Goal: Find specific page/section: Locate a particular part of the current website

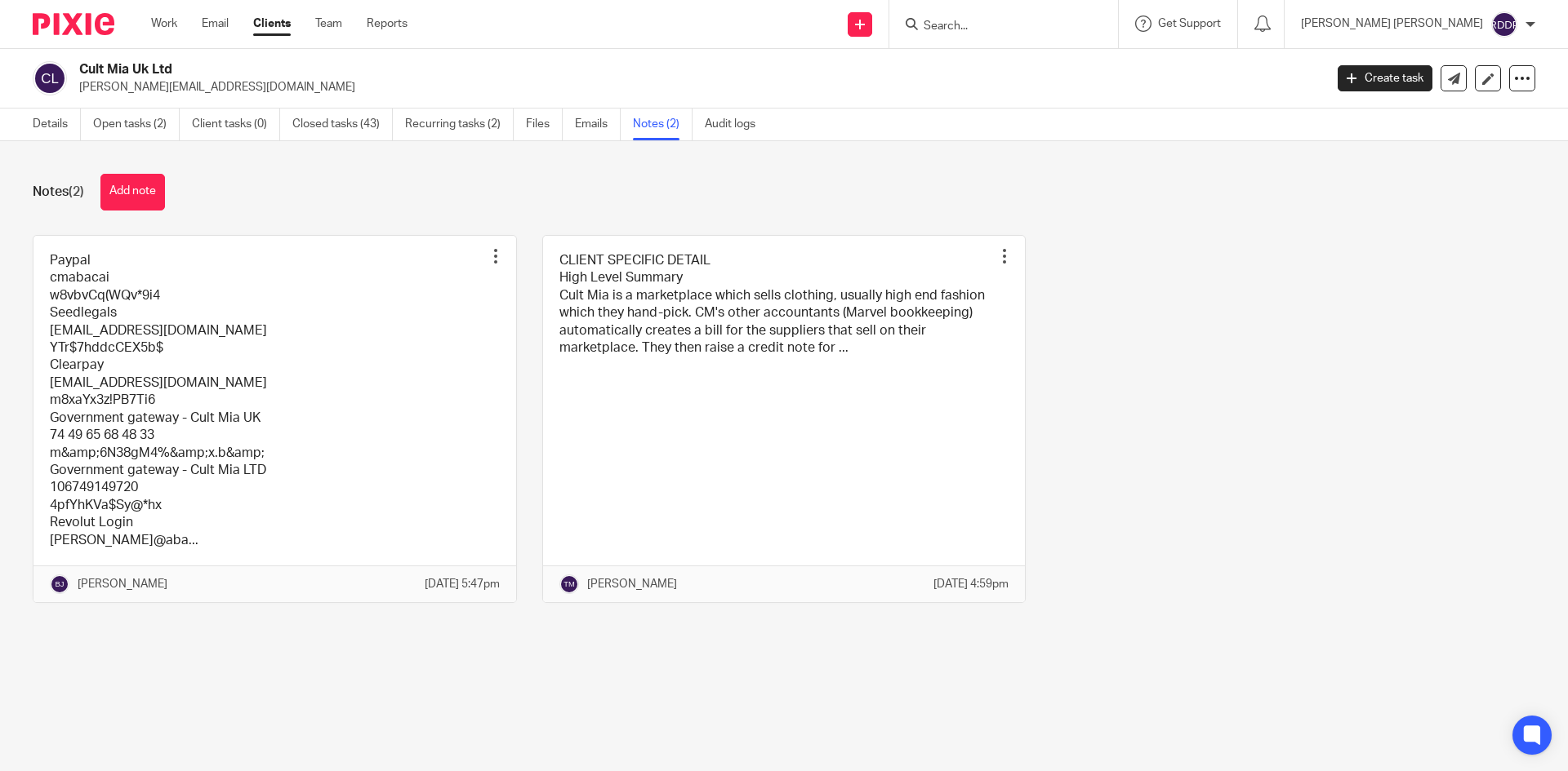
click at [1012, 28] on input "Search" at bounding box center [995, 27] width 147 height 15
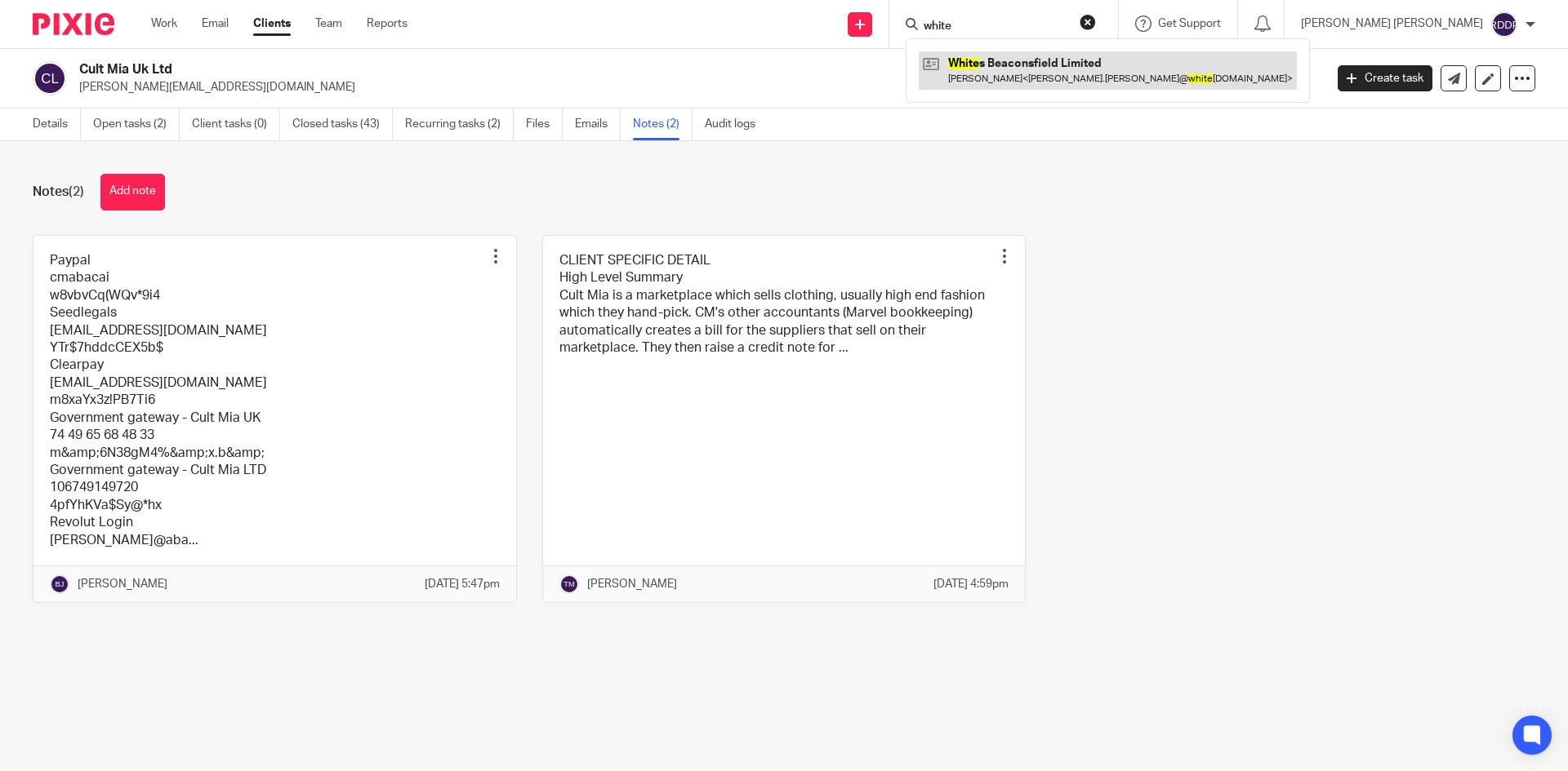
type input "white"
click at [1102, 72] on link at bounding box center [1108, 71] width 378 height 38
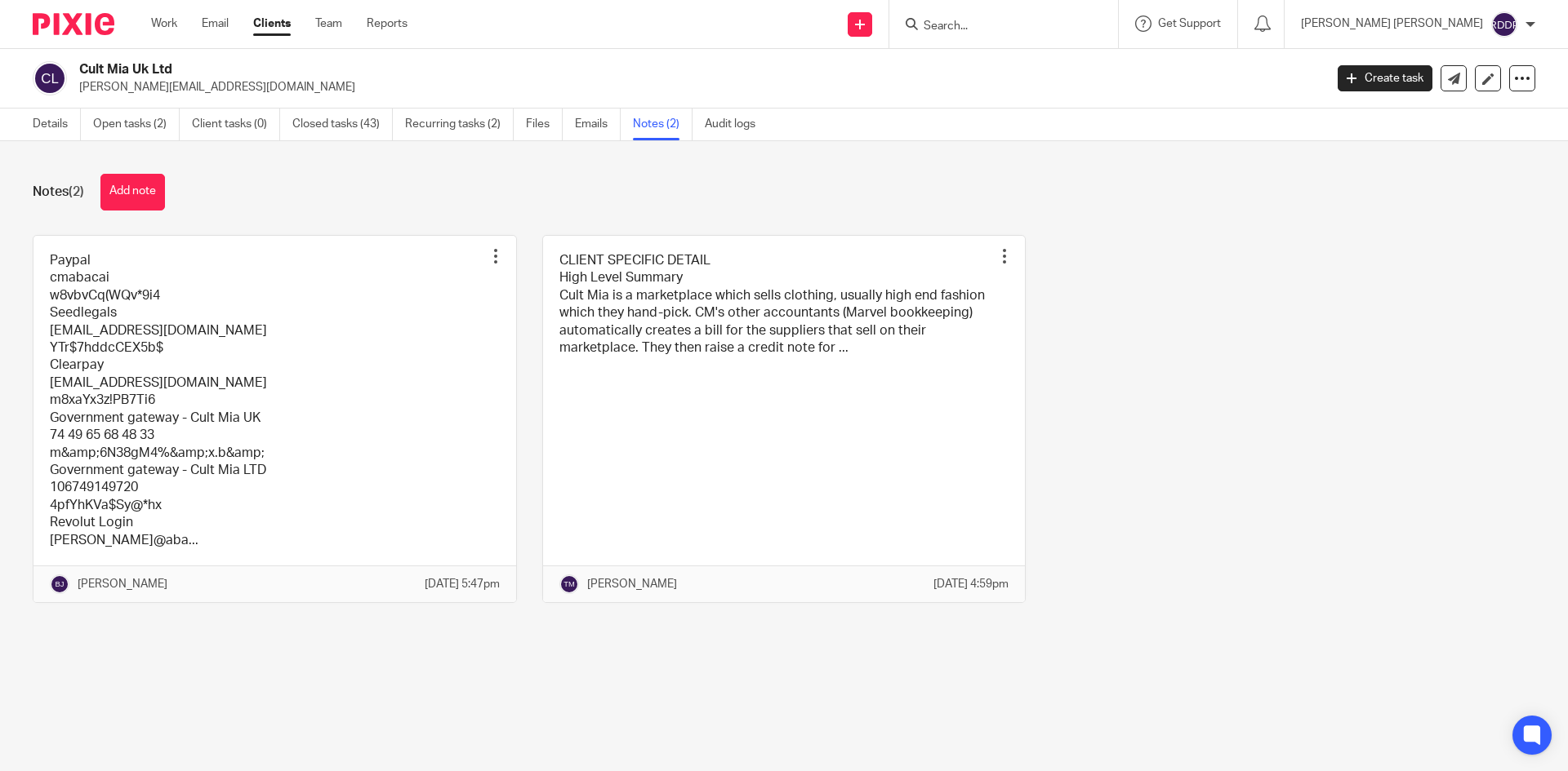
click at [1012, 24] on input "Search" at bounding box center [995, 27] width 147 height 15
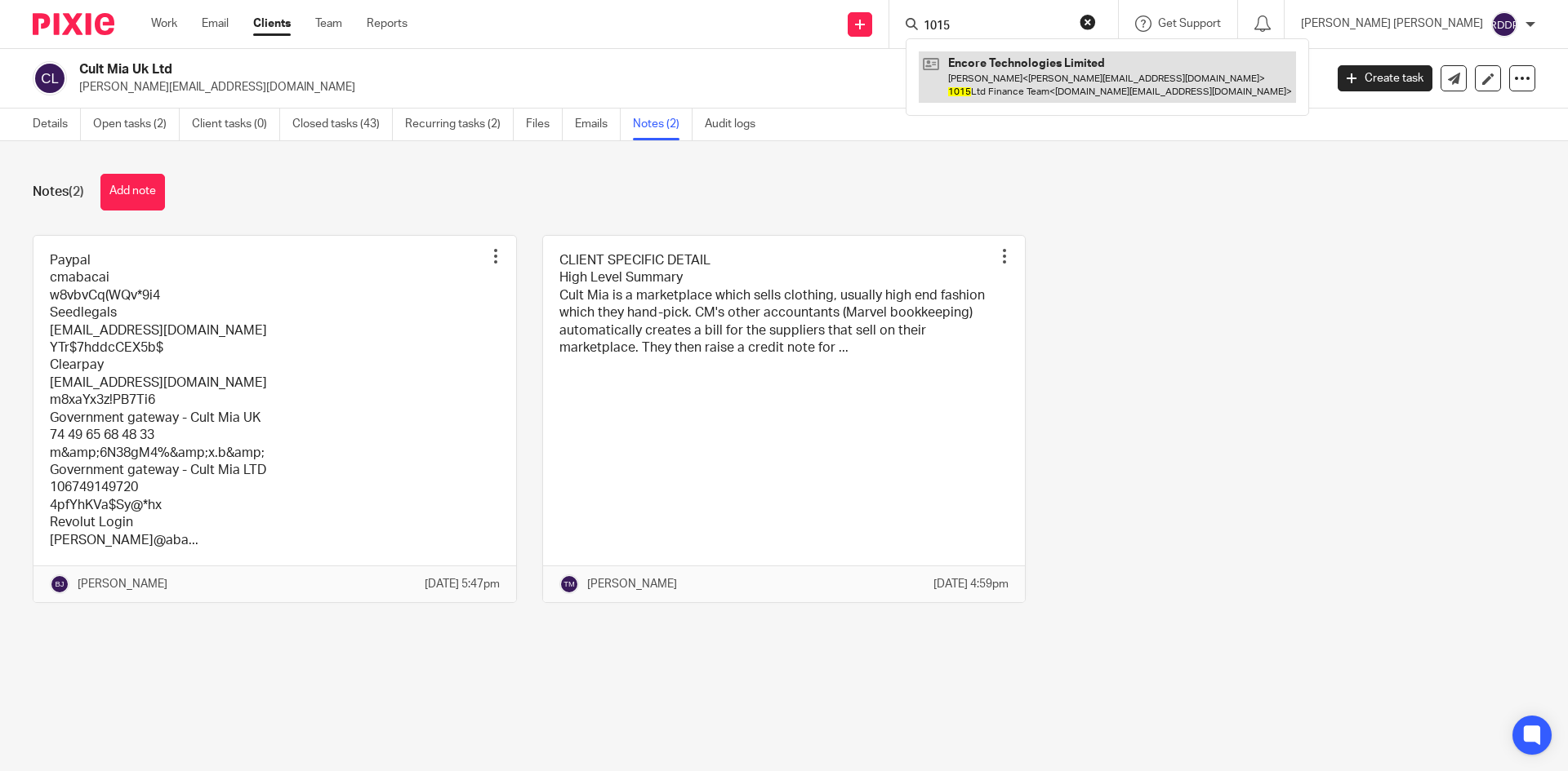
type input "1015"
click at [1108, 71] on link at bounding box center [1107, 77] width 377 height 51
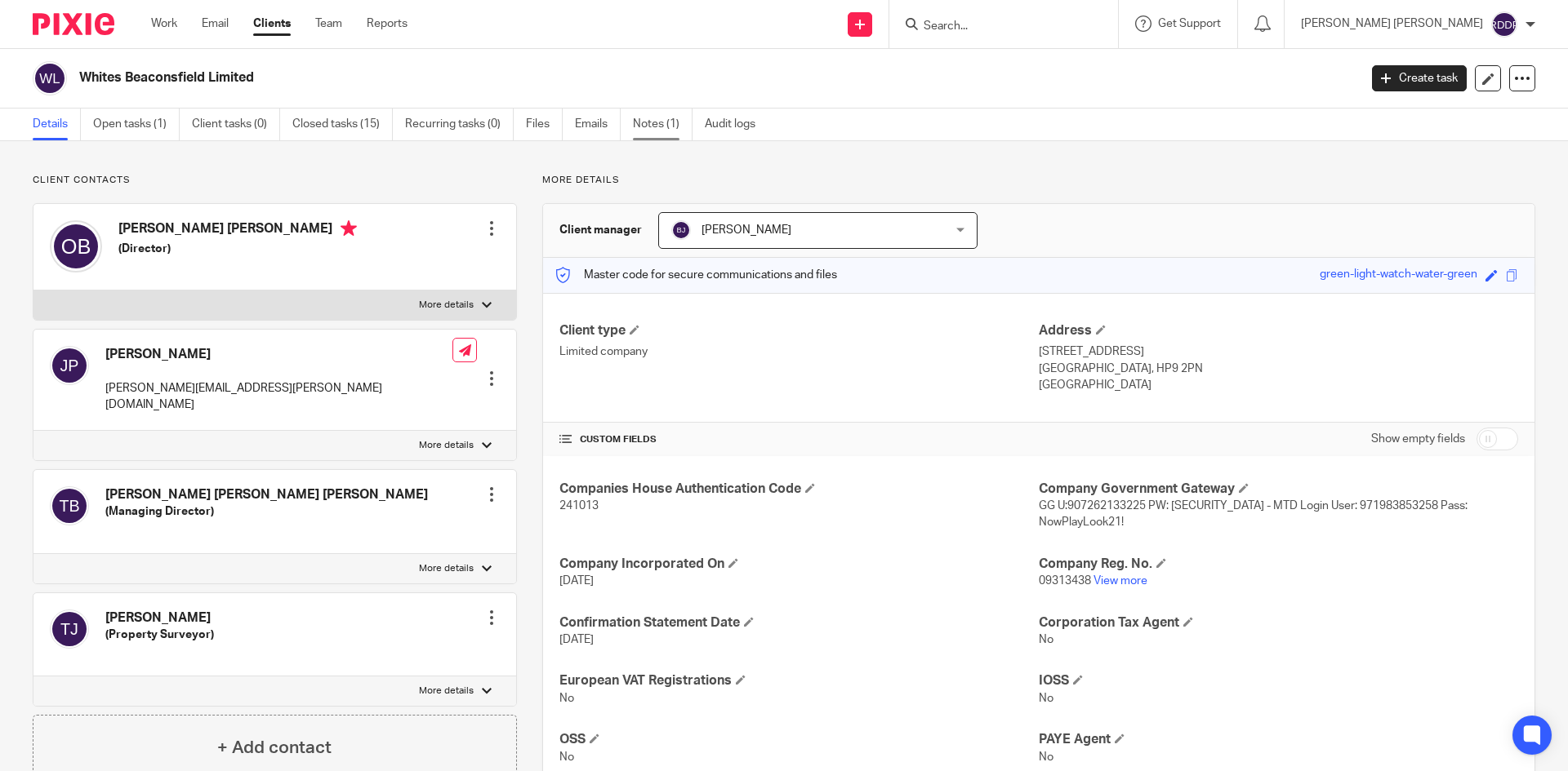
click at [657, 127] on link "Notes (1)" at bounding box center [662, 124] width 59 height 32
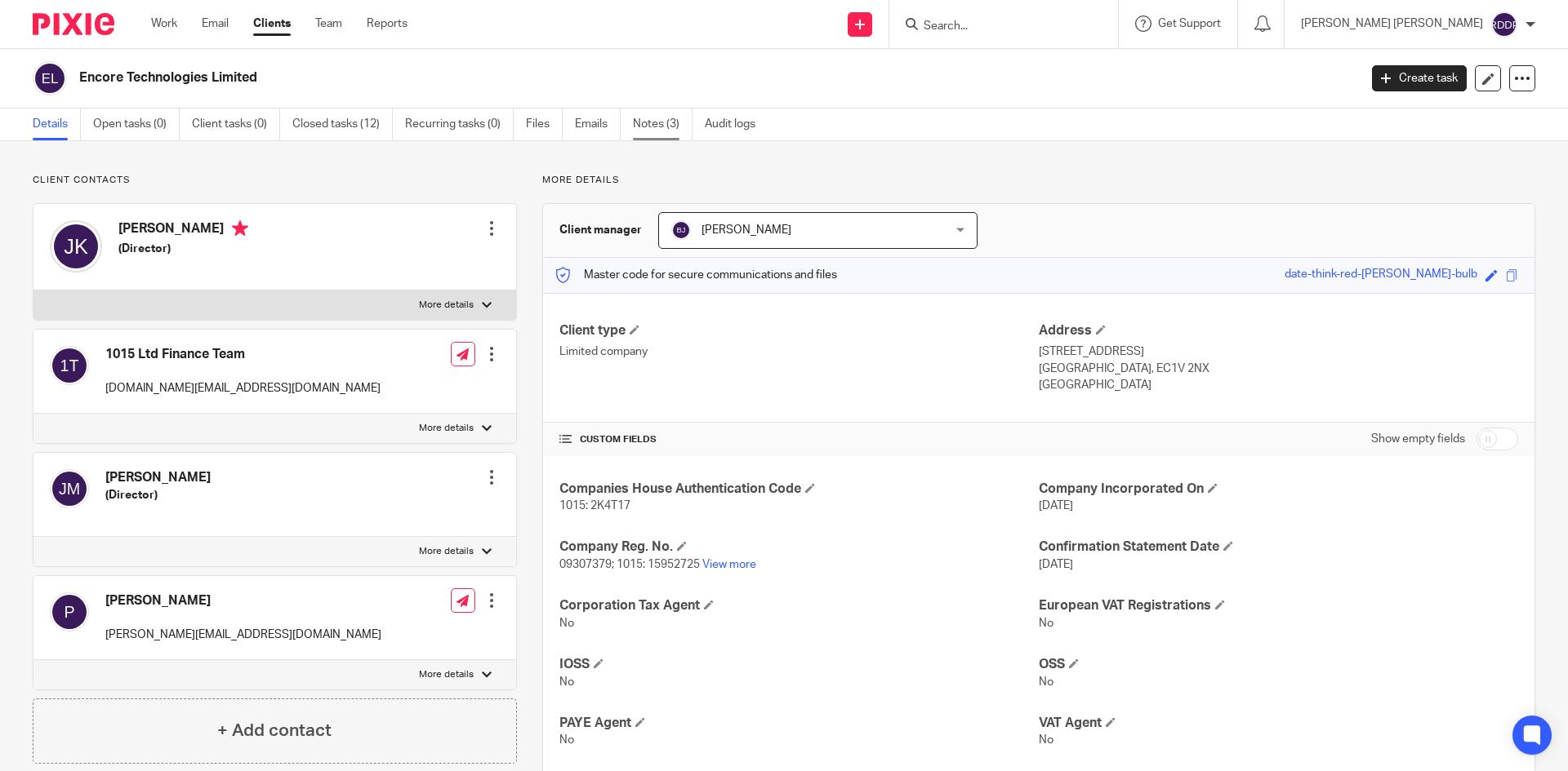
click at [657, 128] on link "Notes (3)" at bounding box center [662, 124] width 59 height 32
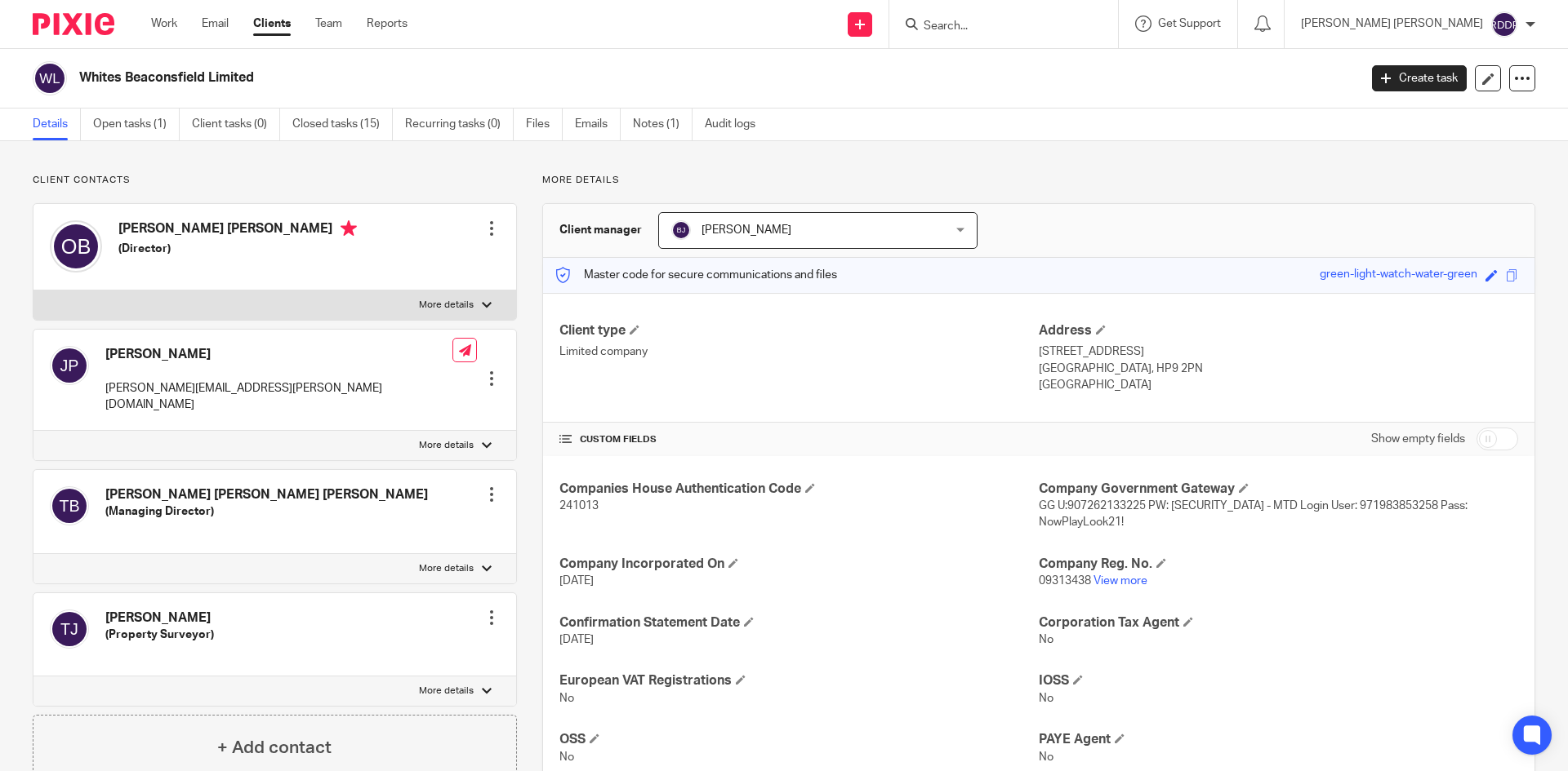
scroll to position [170, 0]
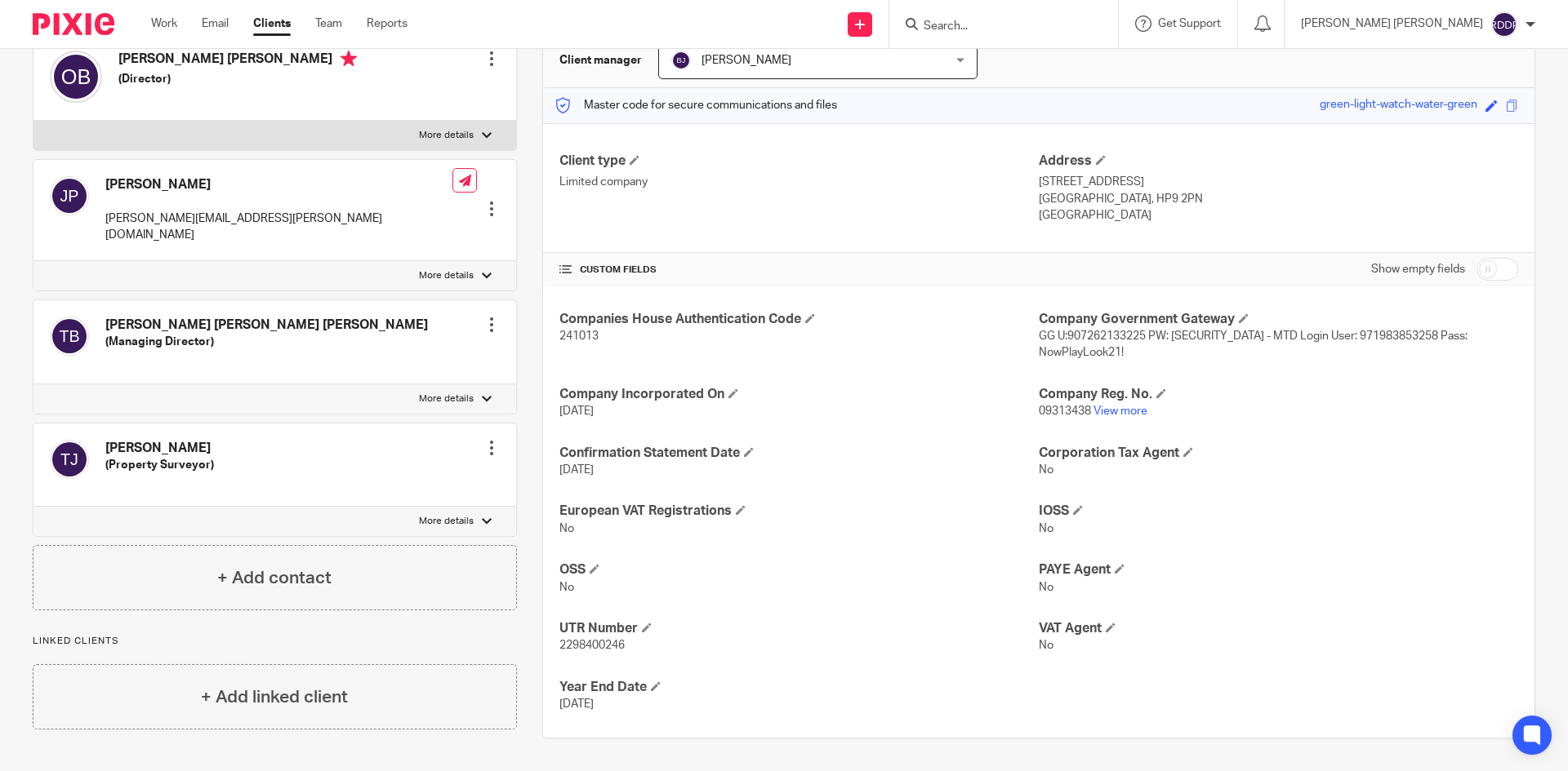
click at [1048, 339] on span "GG U:907262133225 PW: [SECURITY_DATA] - MTD Login User: 971983853258 Pass: NowP…" at bounding box center [1253, 345] width 429 height 28
click at [1030, 333] on div "Companies House Authentication Code 241013 Company Government Gateway GG U:9072…" at bounding box center [1038, 512] width 991 height 451
click at [1097, 337] on span "GG U:907262133225 PW: [SECURITY_DATA] - MTD Login User: 971983853258 Pass: NowP…" at bounding box center [1253, 345] width 429 height 28
drag, startPoint x: 1031, startPoint y: 334, endPoint x: 1136, endPoint y: 354, distance: 106.9
click at [1136, 354] on p "GG U:907262133225 PW: [SECURITY_DATA] - MTD Login User: 971983853258 Pass: NowP…" at bounding box center [1278, 345] width 480 height 34
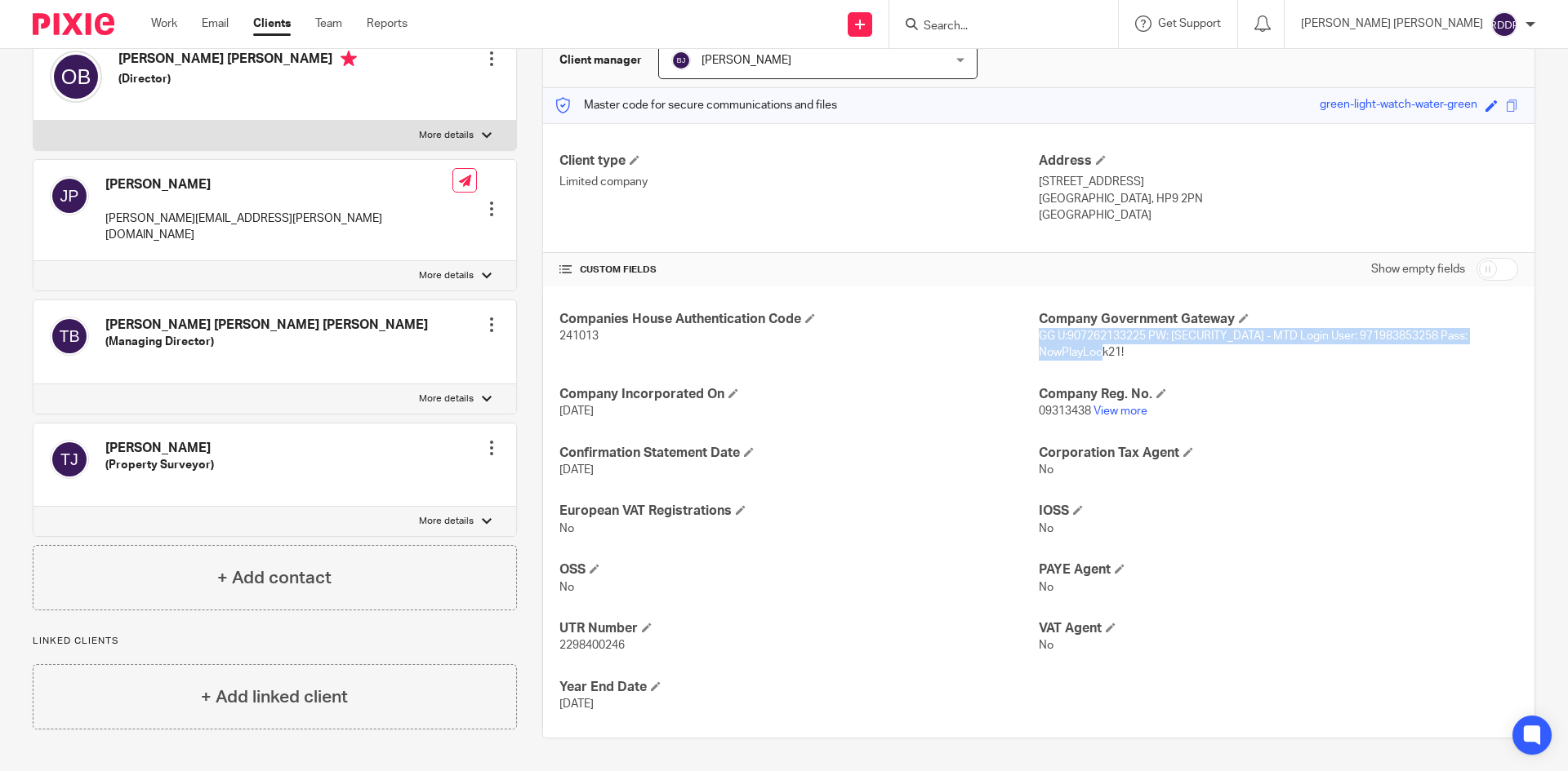
copy span "GG U:907262133225 PW: [SECURITY_DATA] - MTD Login User: 971983853258 Pass: NowP…"
click at [1154, 352] on p "GG U:907262133225 PW: [SECURITY_DATA] - MTD Login User: 971983853258 Pass: NowP…" at bounding box center [1278, 345] width 480 height 34
